Goal: Task Accomplishment & Management: Use online tool/utility

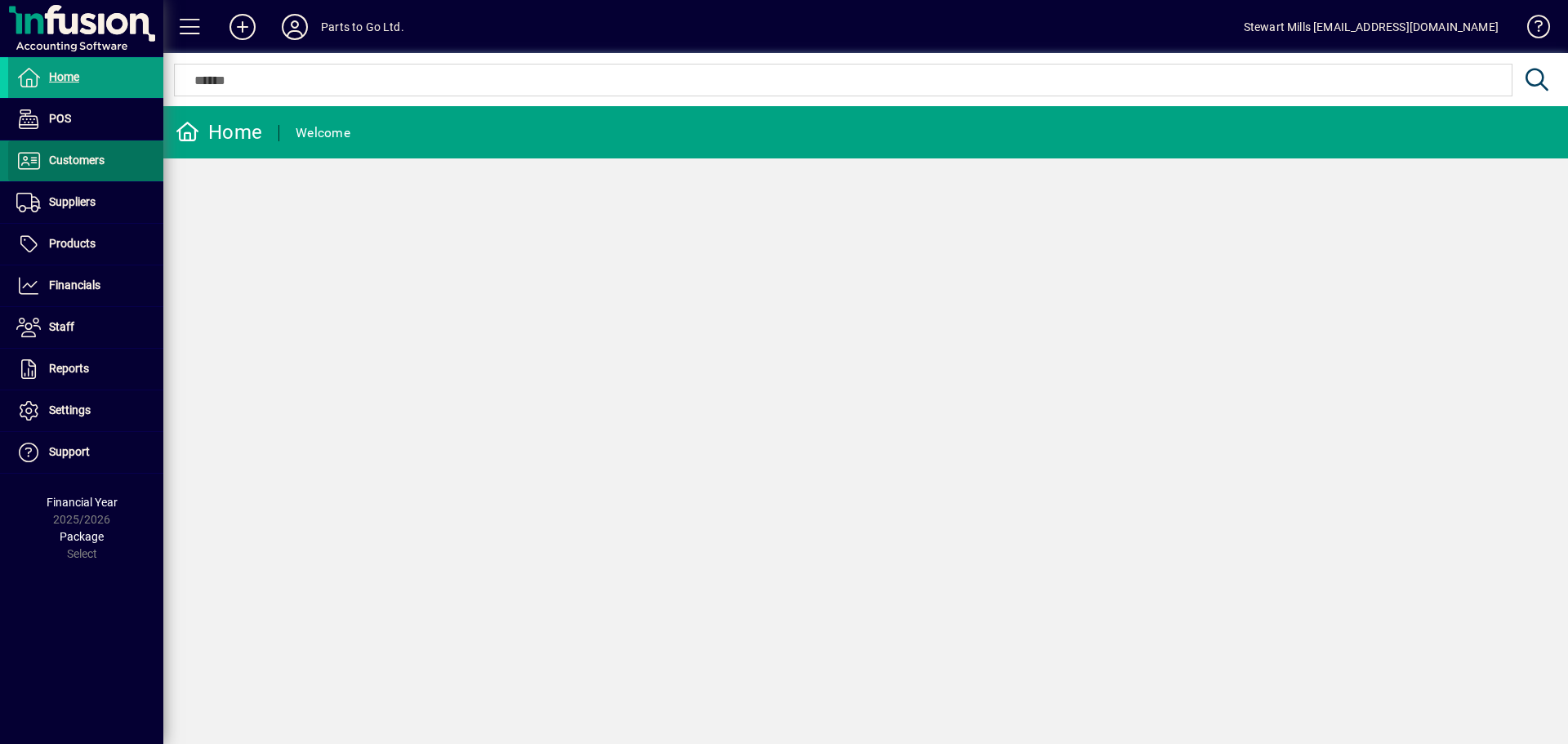
click at [62, 165] on span "Customers" at bounding box center [77, 161] width 56 height 13
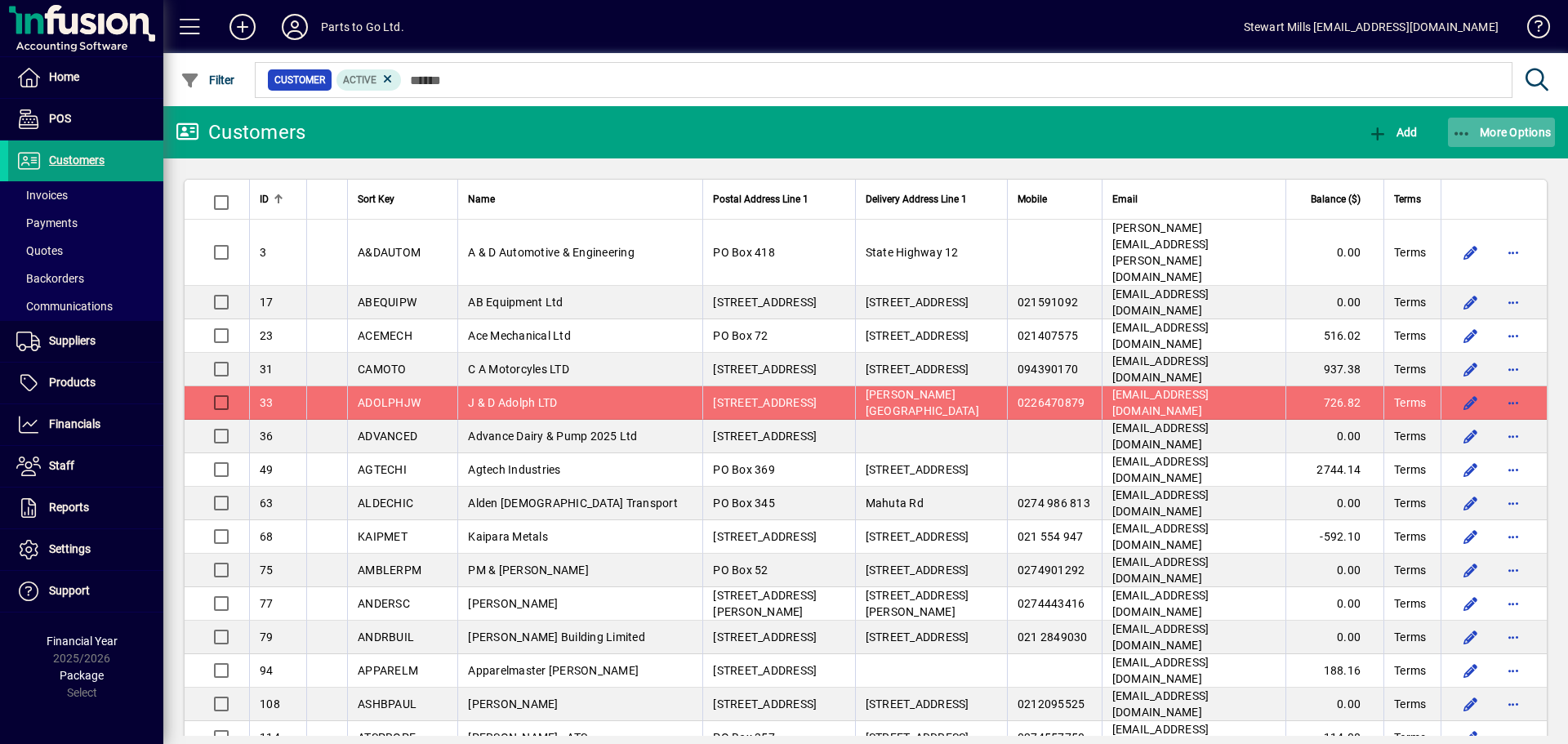
click at [1471, 131] on span "More Options" at bounding box center [1502, 133] width 100 height 13
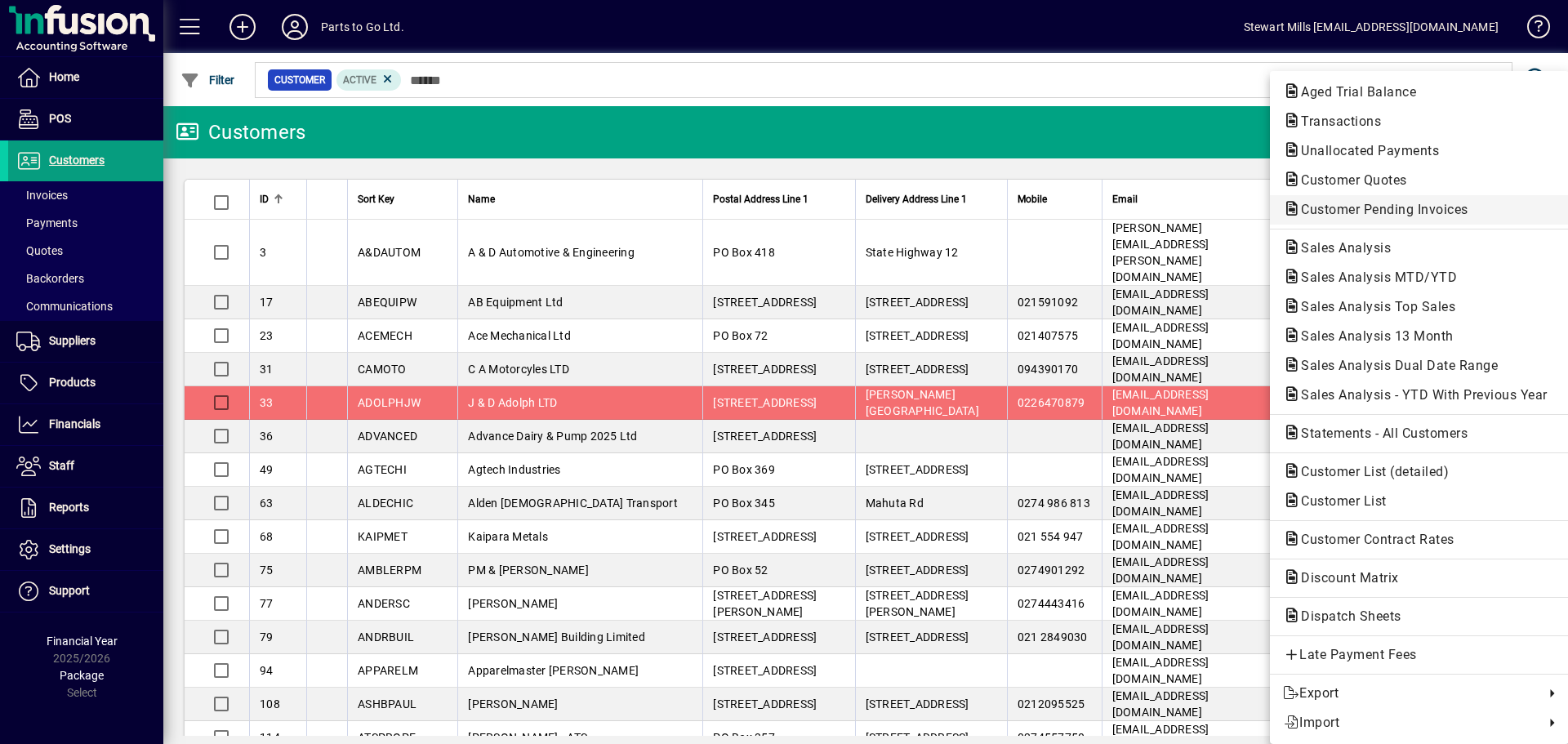
click at [1373, 206] on span "Customer Pending Invoices" at bounding box center [1379, 210] width 193 height 15
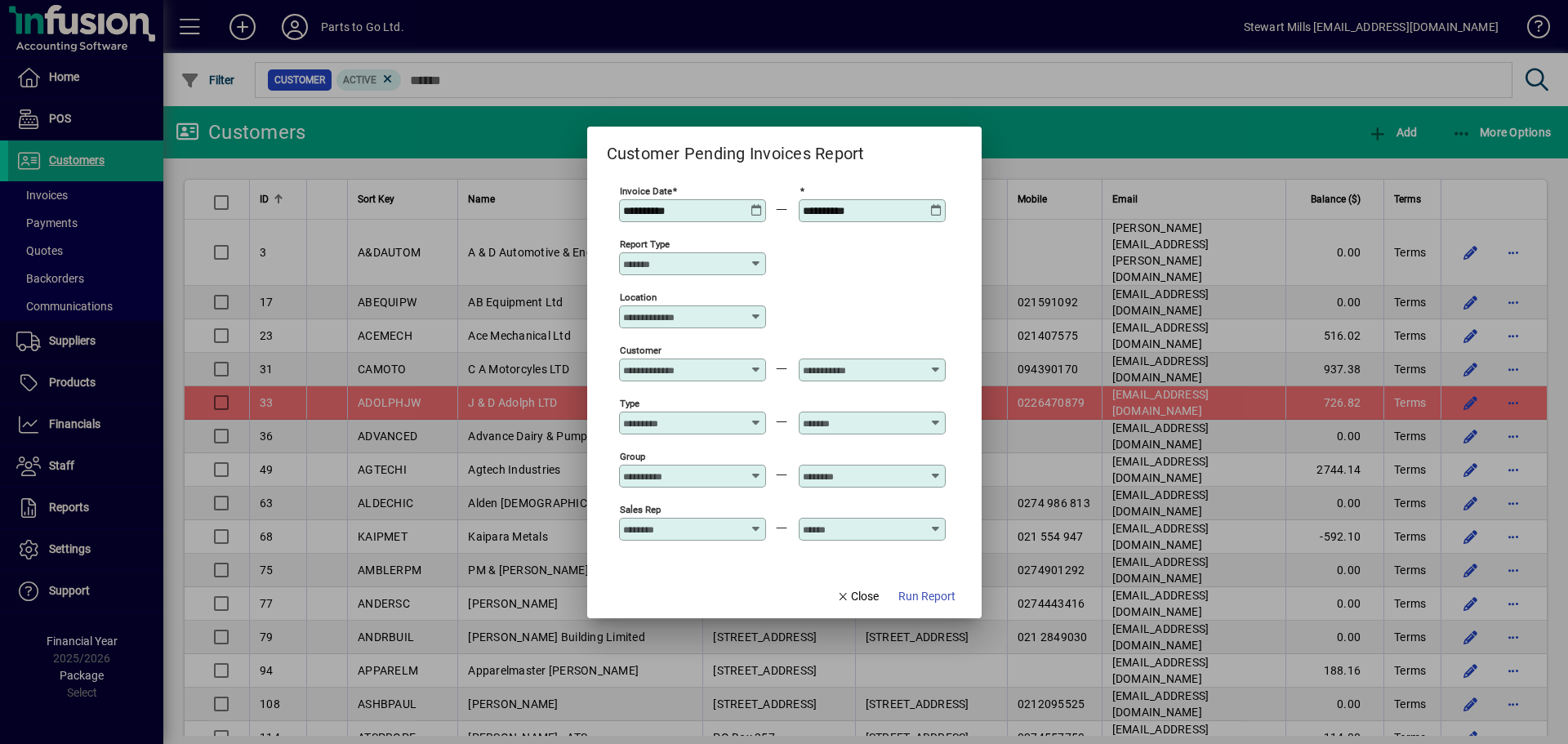
click at [753, 204] on icon at bounding box center [756, 204] width 12 height 0
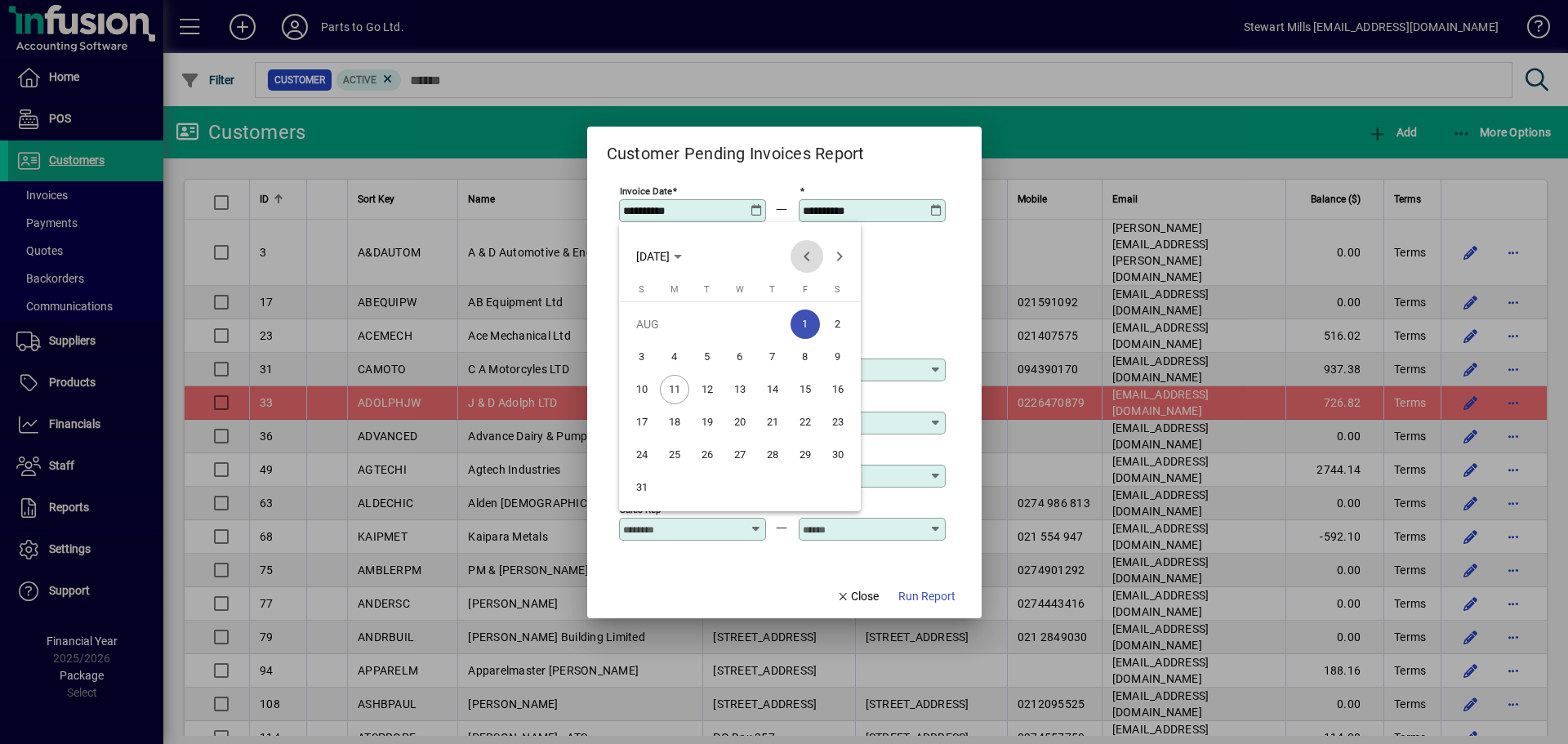
click at [808, 259] on span "Previous month" at bounding box center [807, 257] width 33 height 33
click at [808, 258] on span "Previous month" at bounding box center [807, 257] width 33 height 33
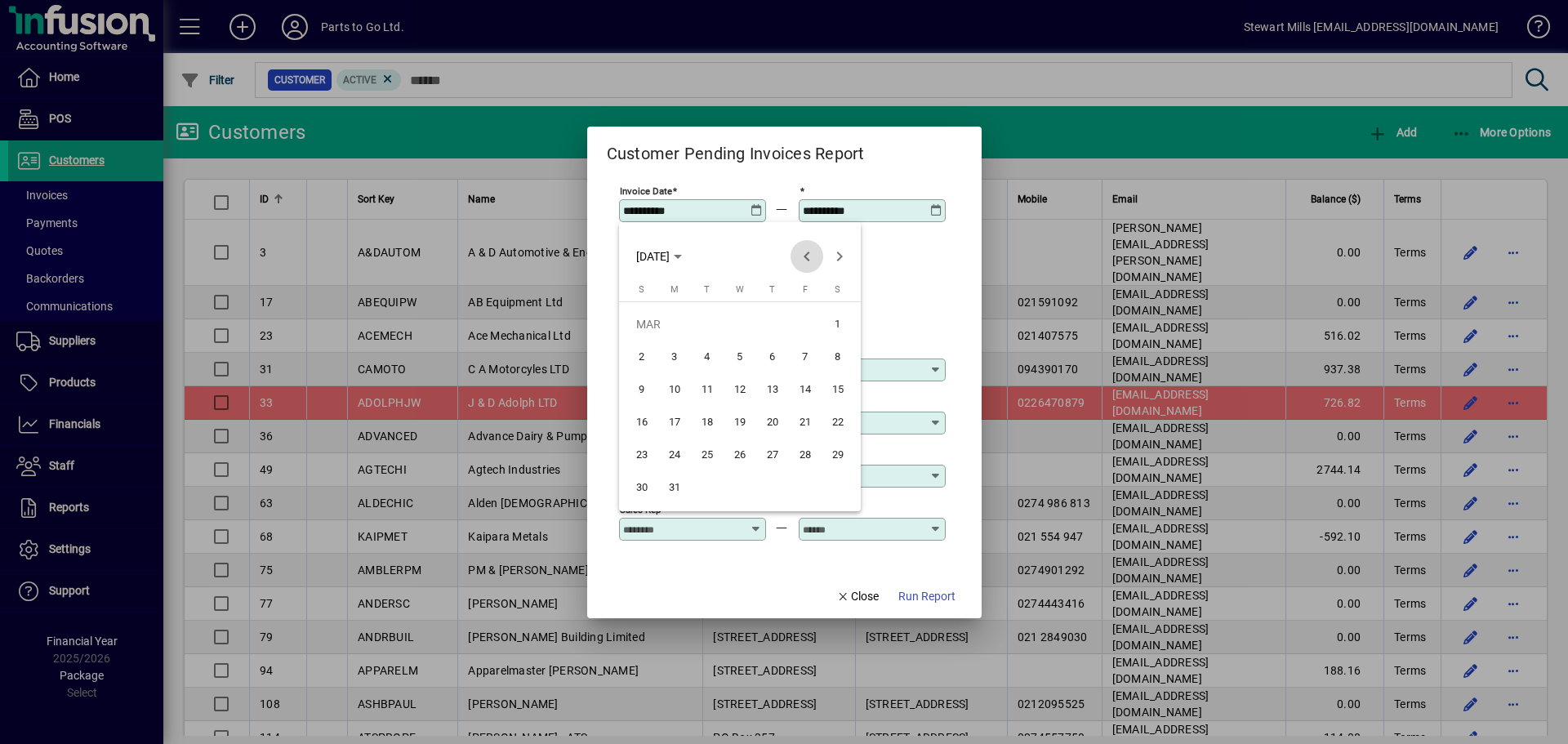
click at [808, 258] on span "Previous month" at bounding box center [807, 257] width 33 height 33
click at [805, 255] on span "Previous month" at bounding box center [807, 257] width 33 height 33
click at [804, 255] on span "Previous month" at bounding box center [807, 257] width 33 height 33
click at [802, 254] on span "Previous month" at bounding box center [807, 257] width 33 height 33
click at [799, 322] on span "1" at bounding box center [805, 324] width 30 height 30
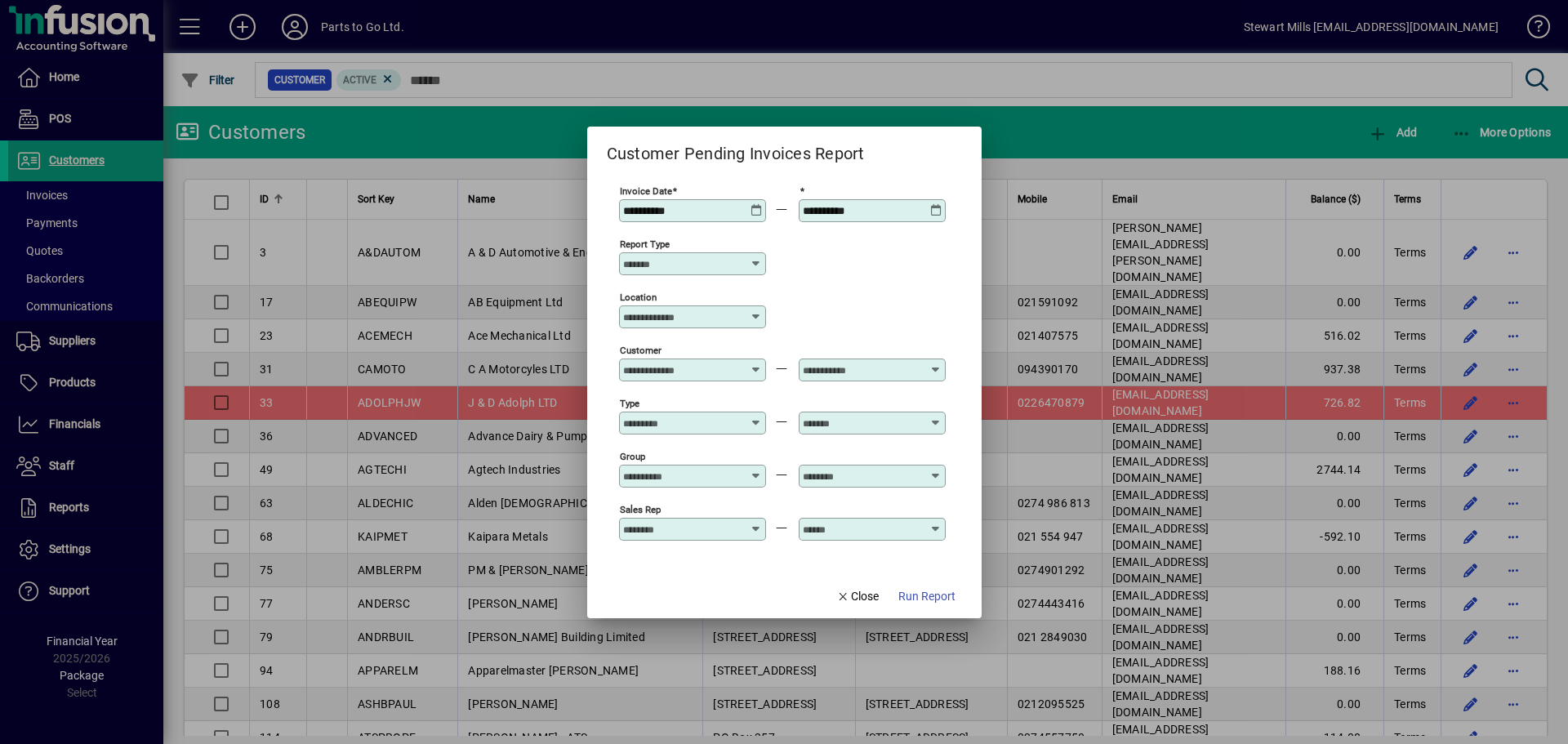
type input "**********"
click at [753, 523] on icon at bounding box center [756, 523] width 12 height 0
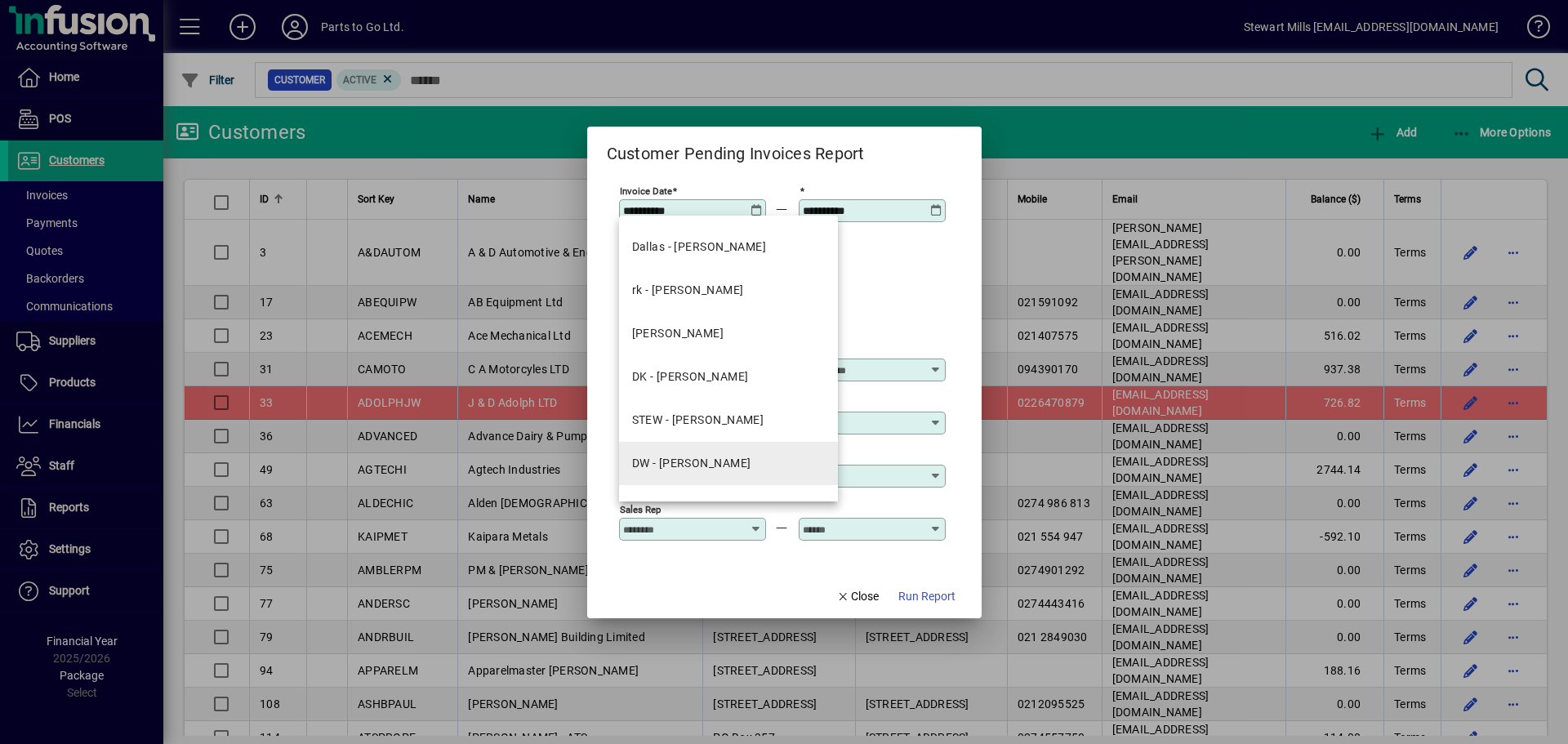
scroll to position [74, 0]
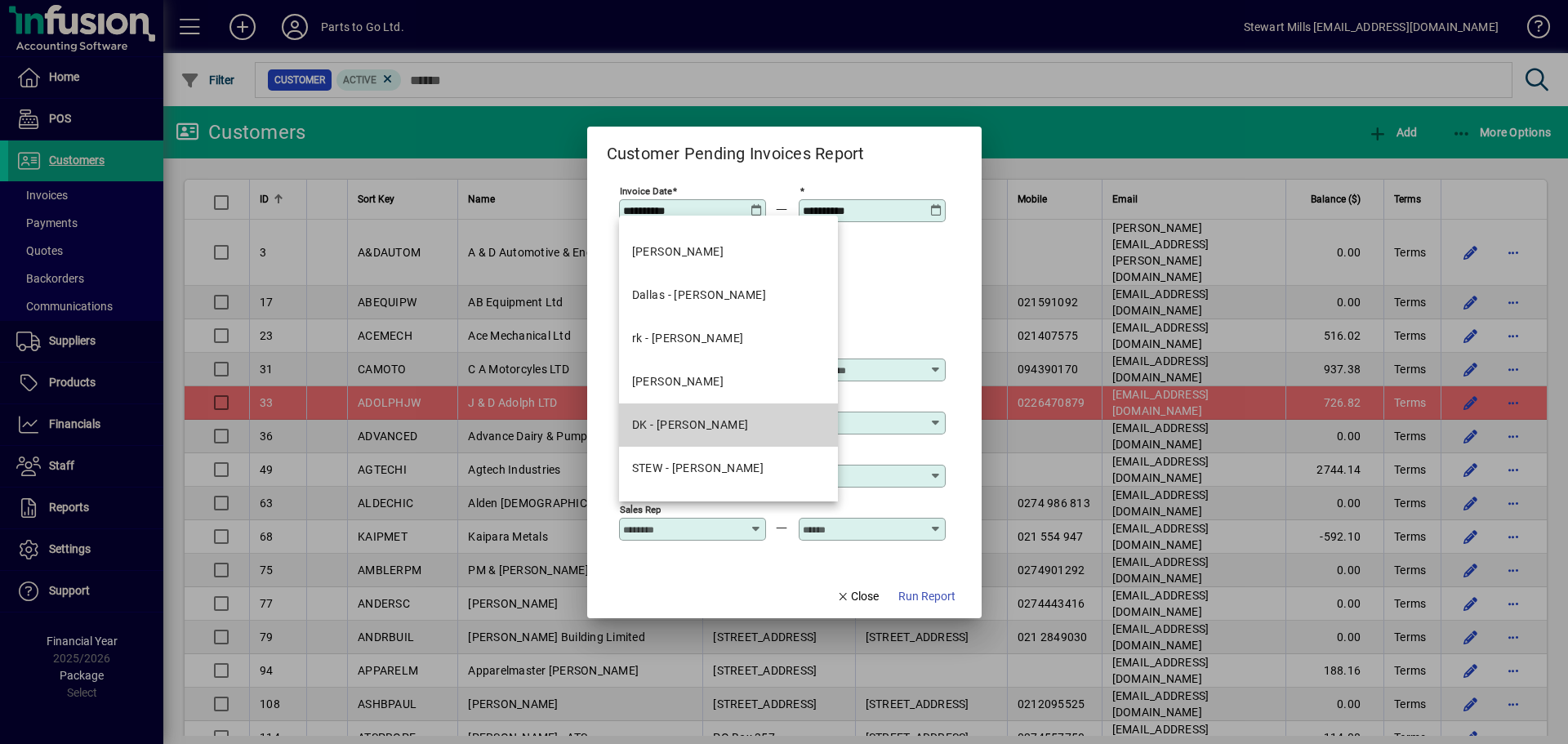
click at [734, 422] on div "DK - [PERSON_NAME]" at bounding box center [691, 425] width 117 height 17
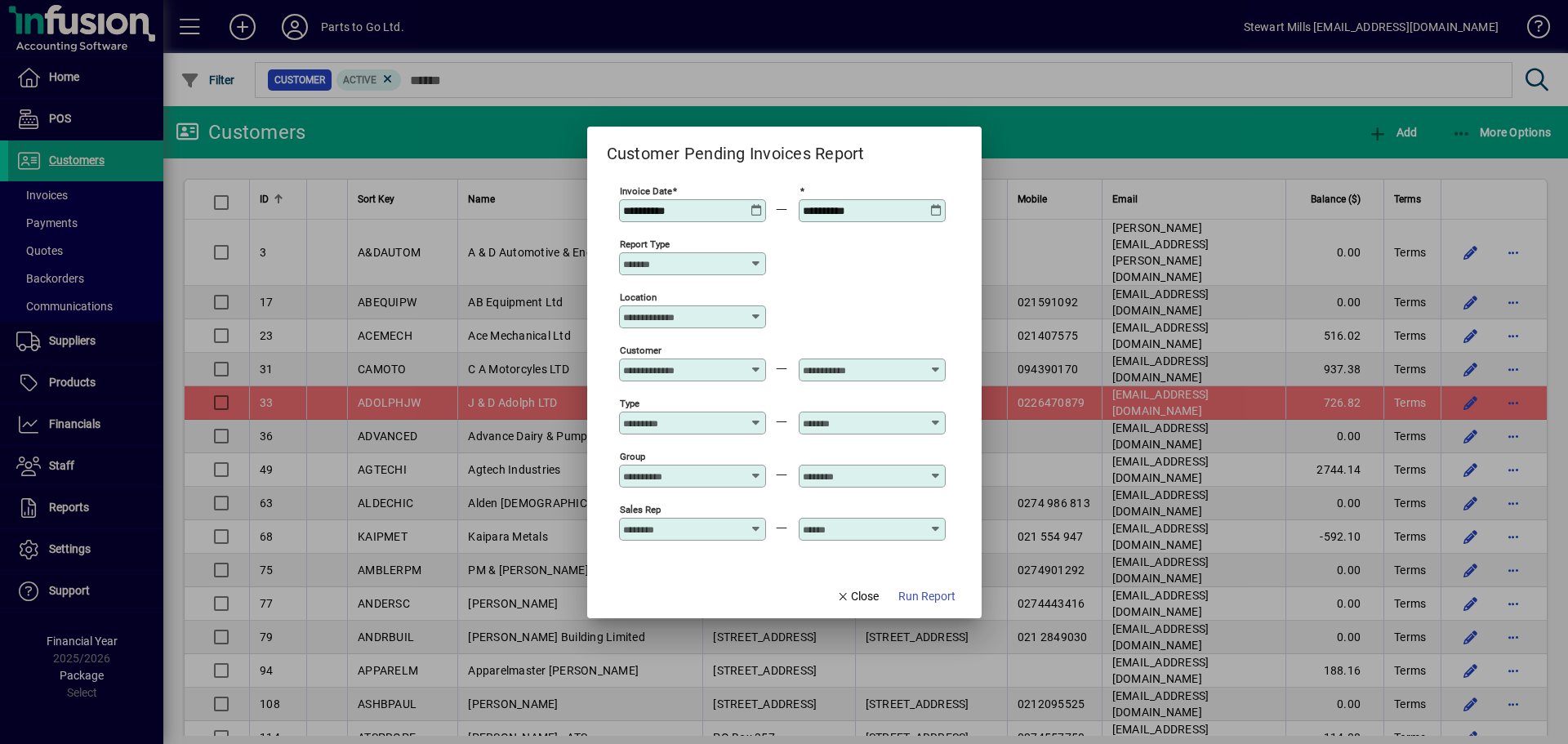
type input "**********"
click at [938, 523] on icon at bounding box center [936, 523] width 12 height 0
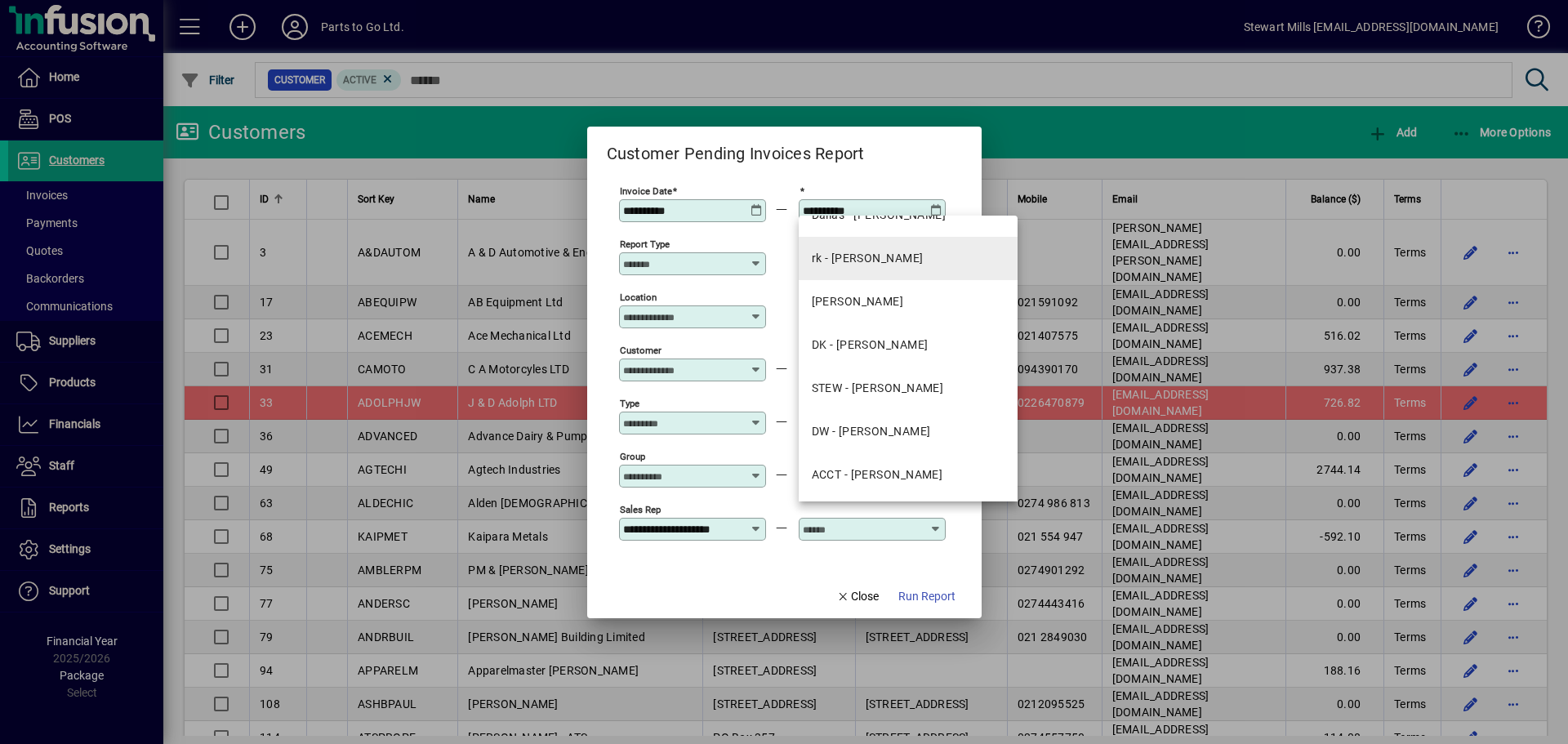
scroll to position [156, 0]
click at [883, 345] on div "DK - [PERSON_NAME]" at bounding box center [870, 343] width 117 height 17
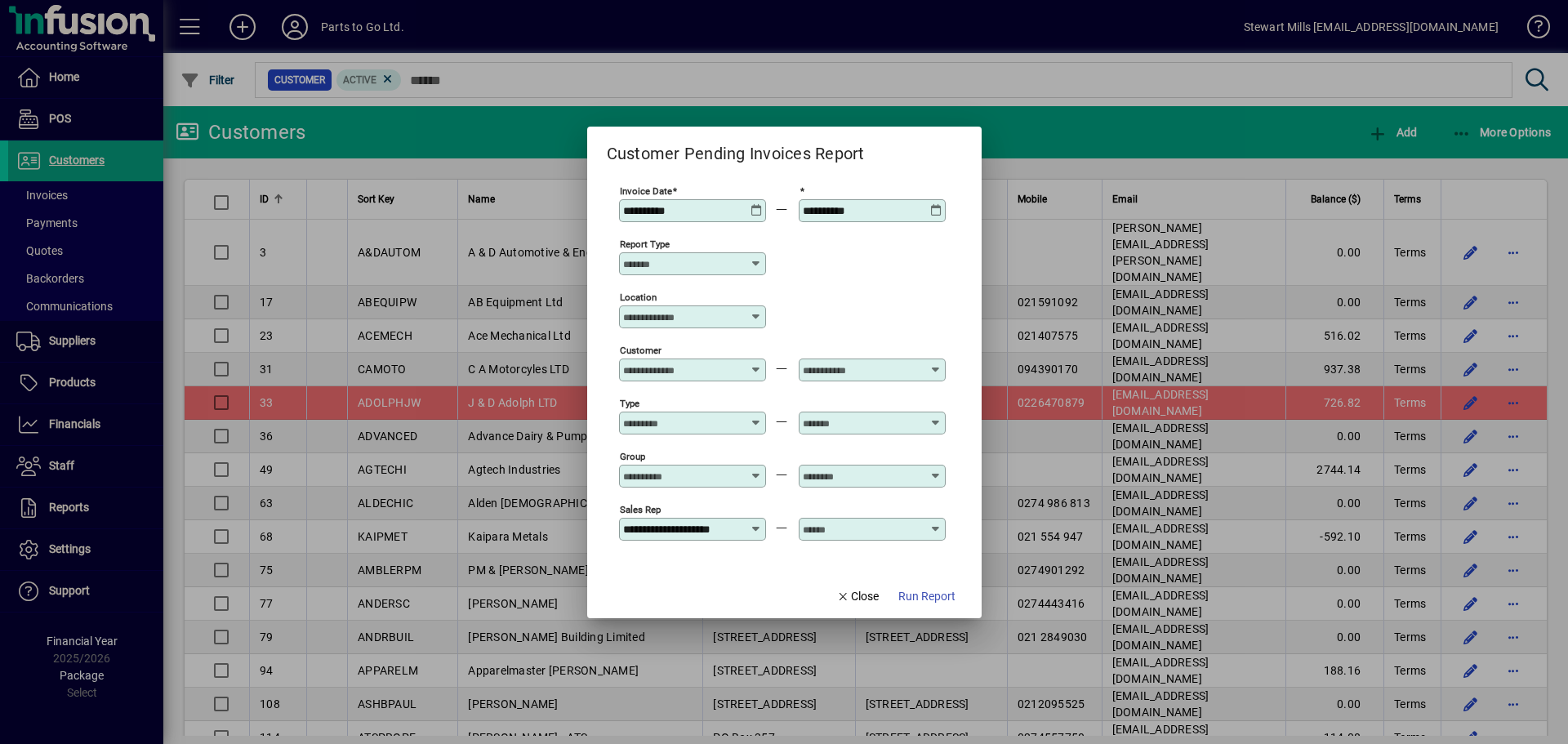
type input "**********"
click at [922, 596] on span "Run Report" at bounding box center [926, 597] width 57 height 17
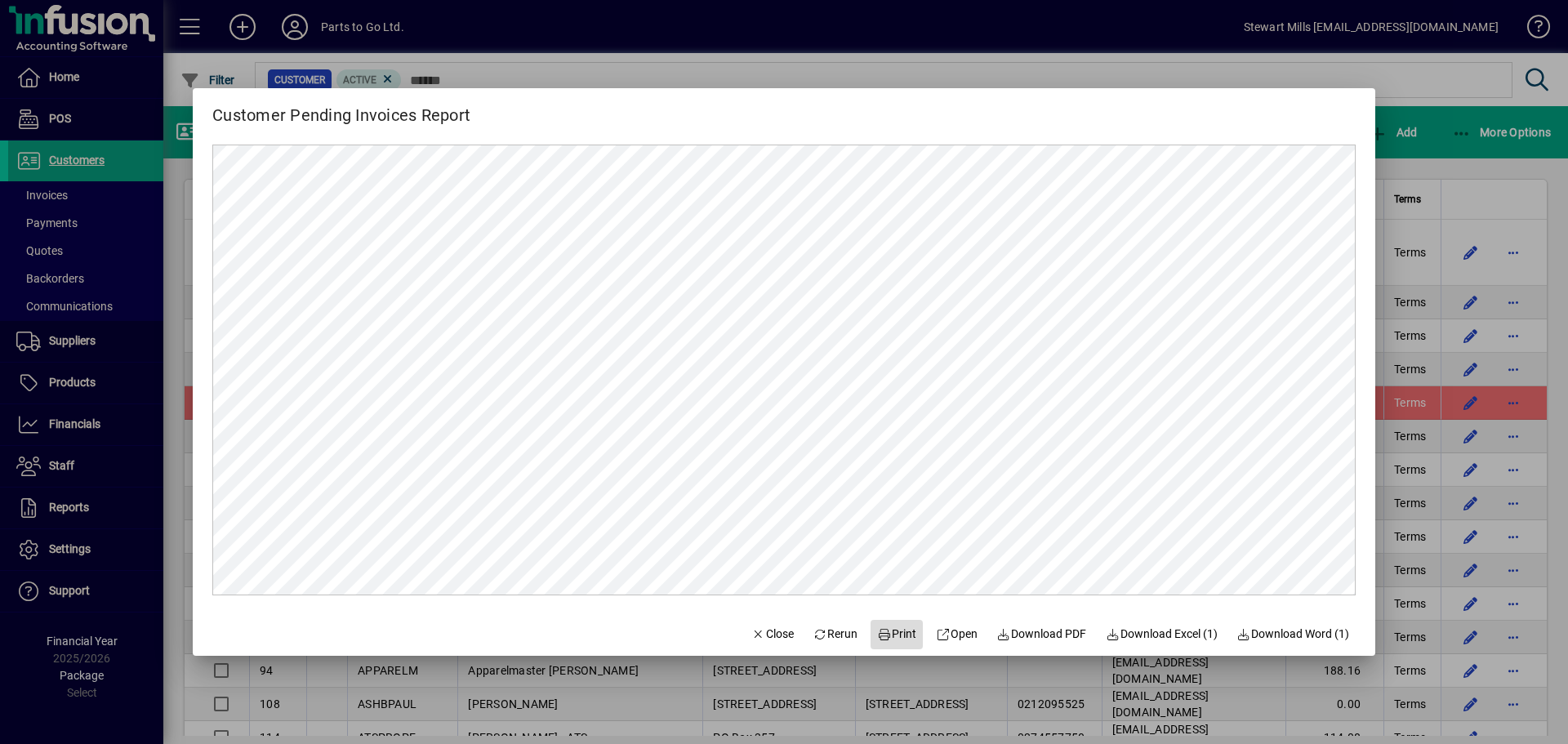
click at [877, 629] on icon at bounding box center [884, 634] width 14 height 12
click at [1426, 94] on div at bounding box center [784, 372] width 1568 height 744
